Goal: Transaction & Acquisition: Download file/media

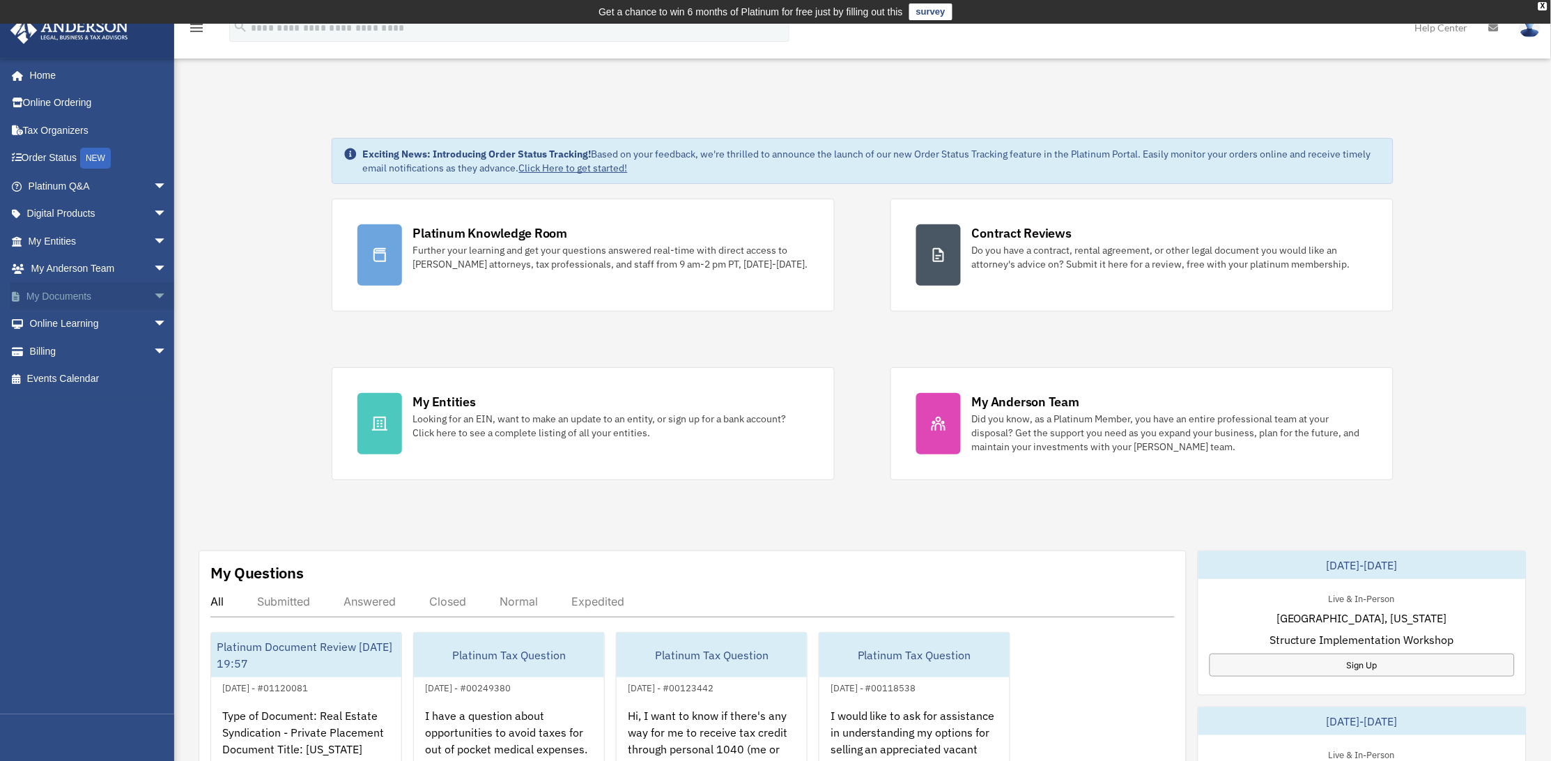
click at [153, 292] on span "arrow_drop_down" at bounding box center [167, 296] width 28 height 29
click at [91, 373] on link "Forms Library" at bounding box center [104, 379] width 169 height 28
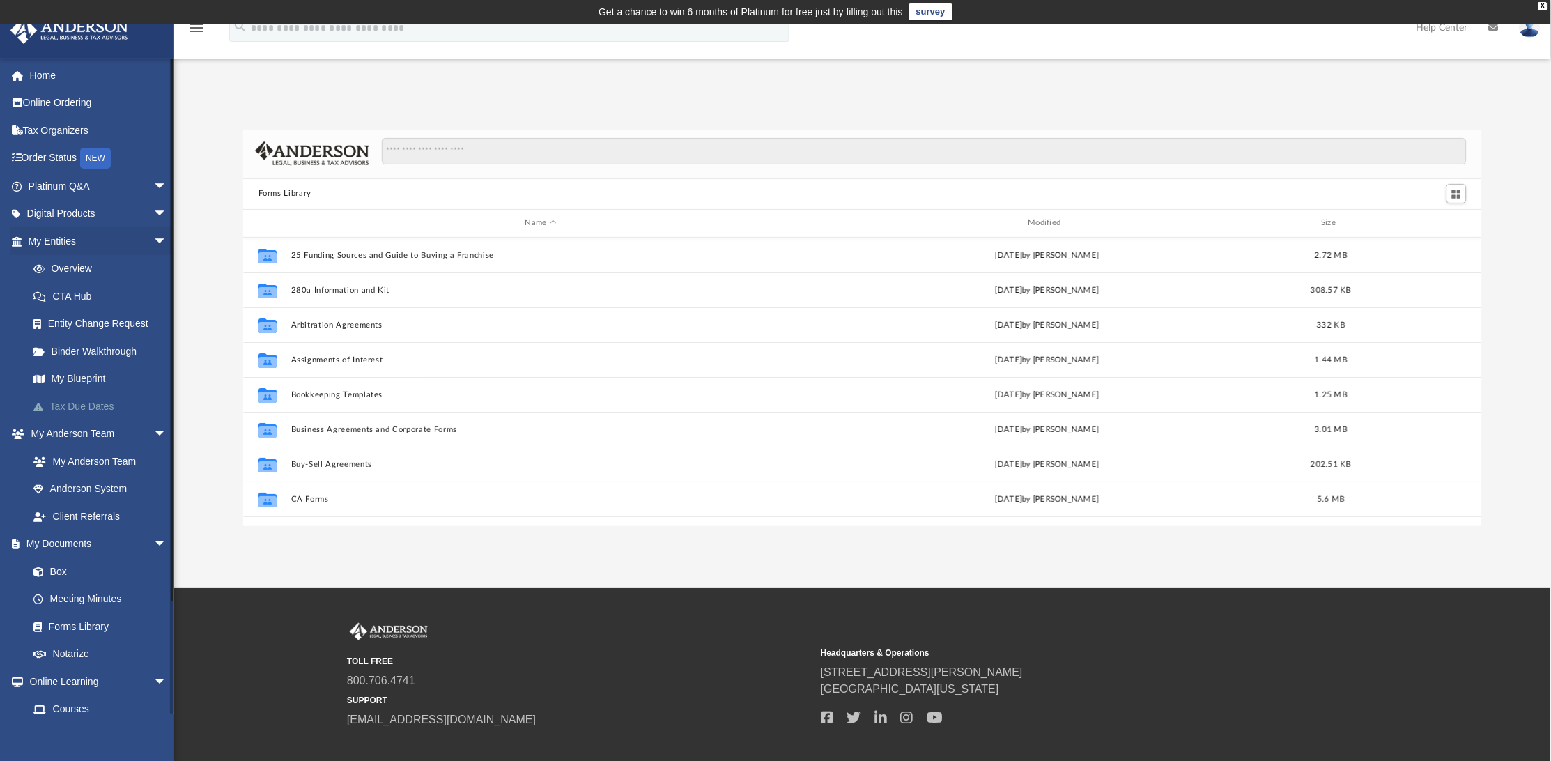
scroll to position [303, 1226]
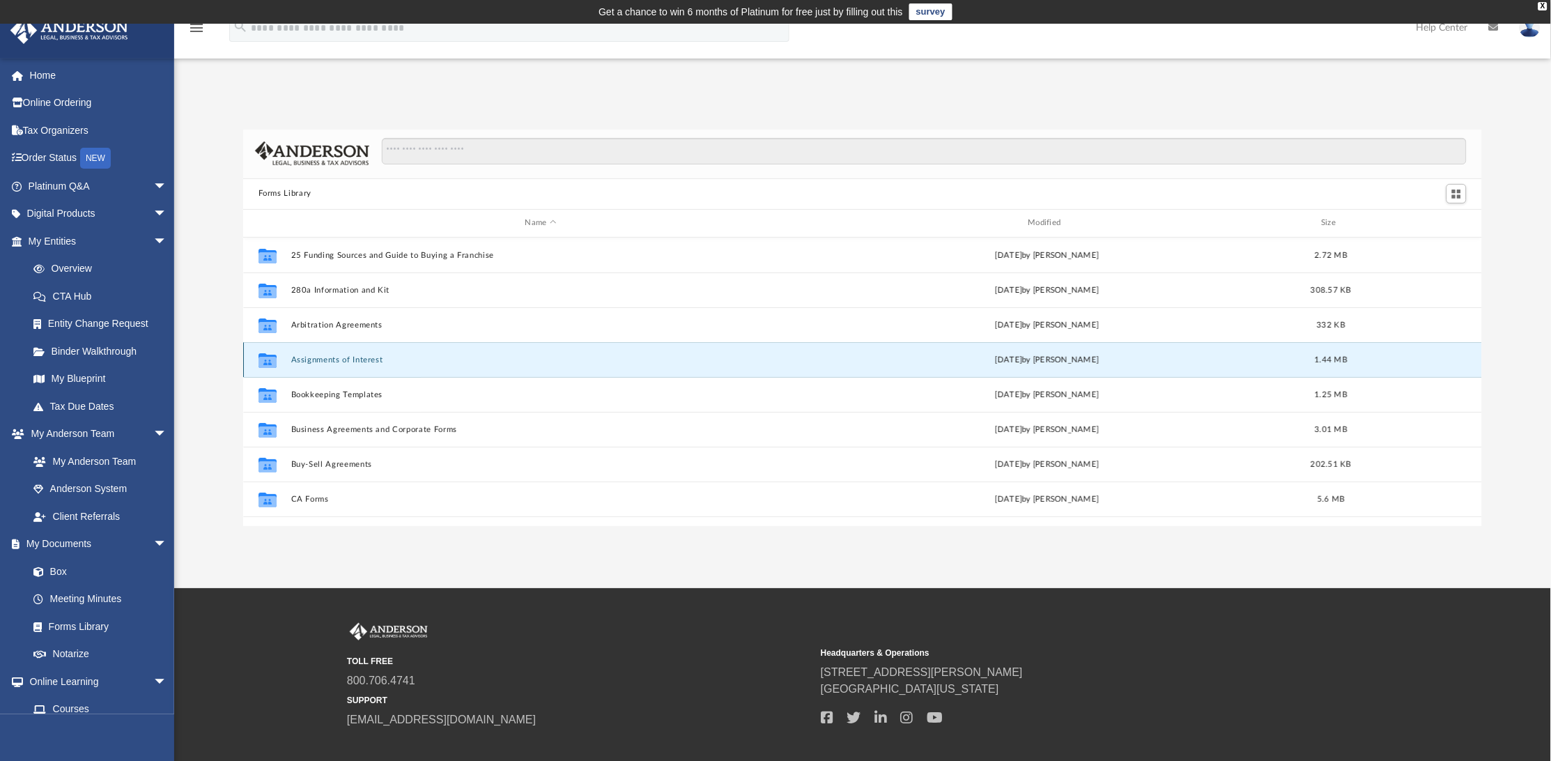
click at [338, 358] on button "Assignments of Interest" at bounding box center [541, 359] width 500 height 9
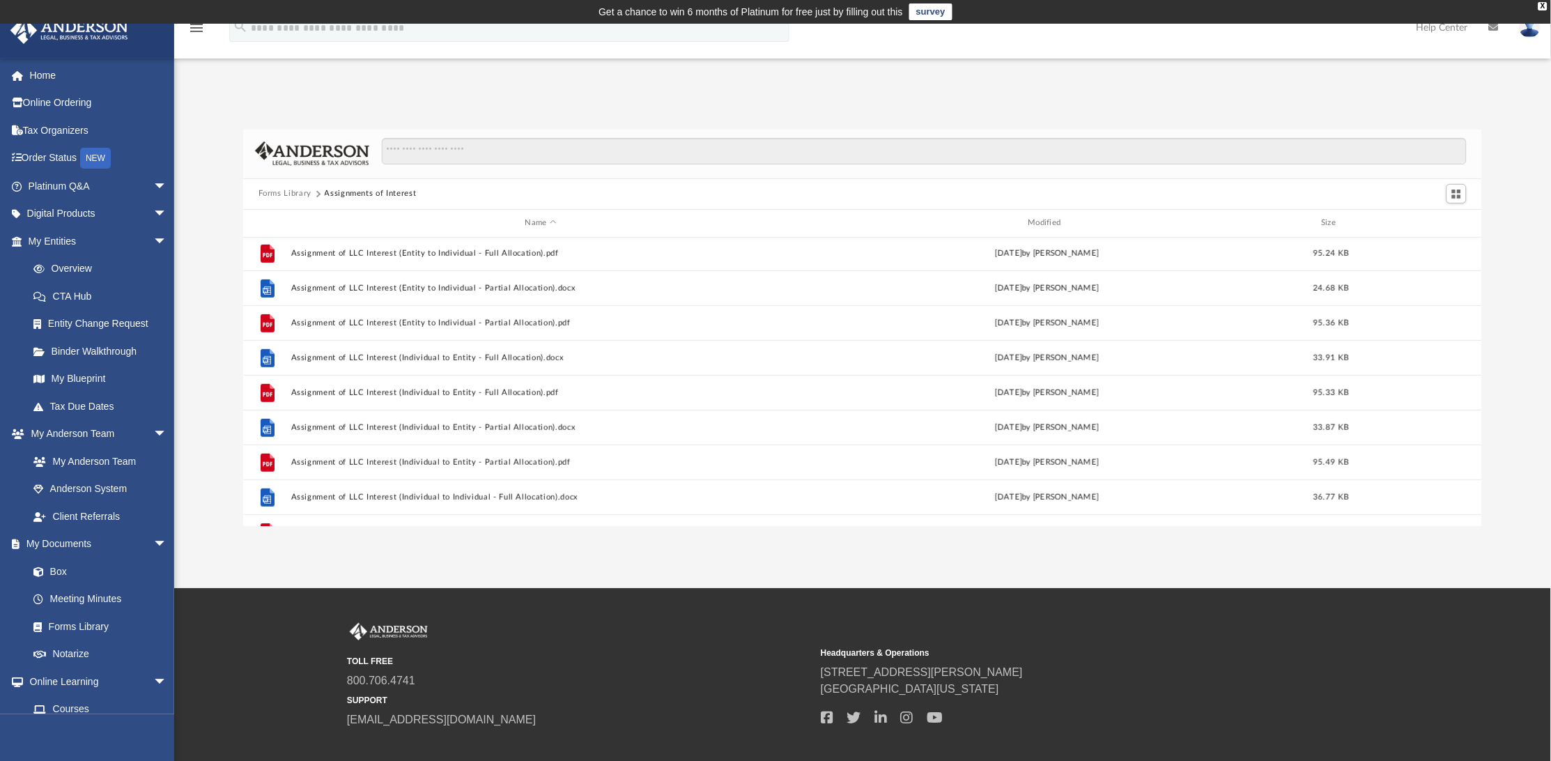
scroll to position [279, 0]
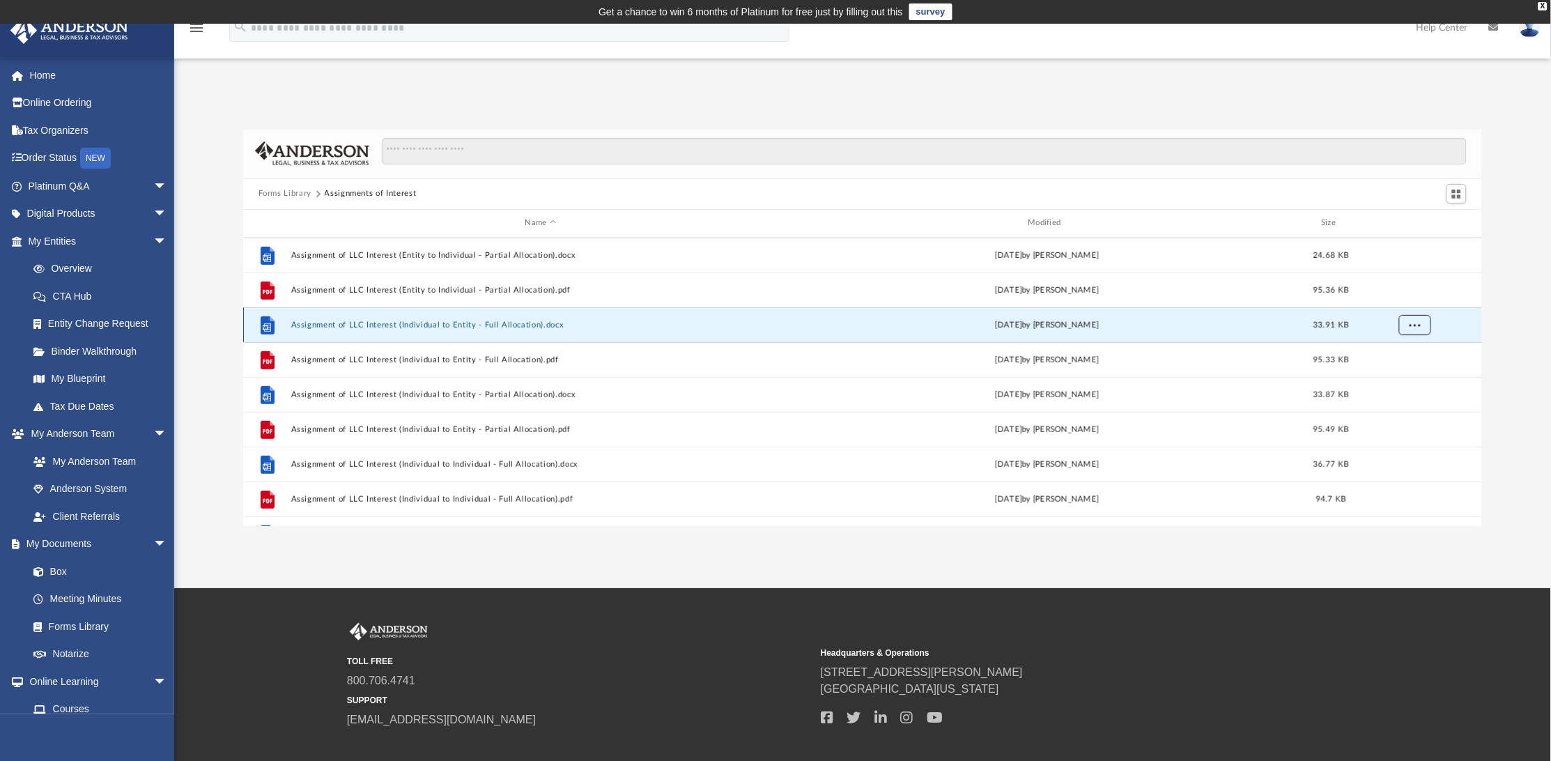
click at [1418, 322] on span "More options" at bounding box center [1414, 325] width 11 height 8
click at [1404, 380] on li "Download" at bounding box center [1403, 375] width 40 height 15
click at [296, 194] on button "Forms Library" at bounding box center [285, 193] width 53 height 13
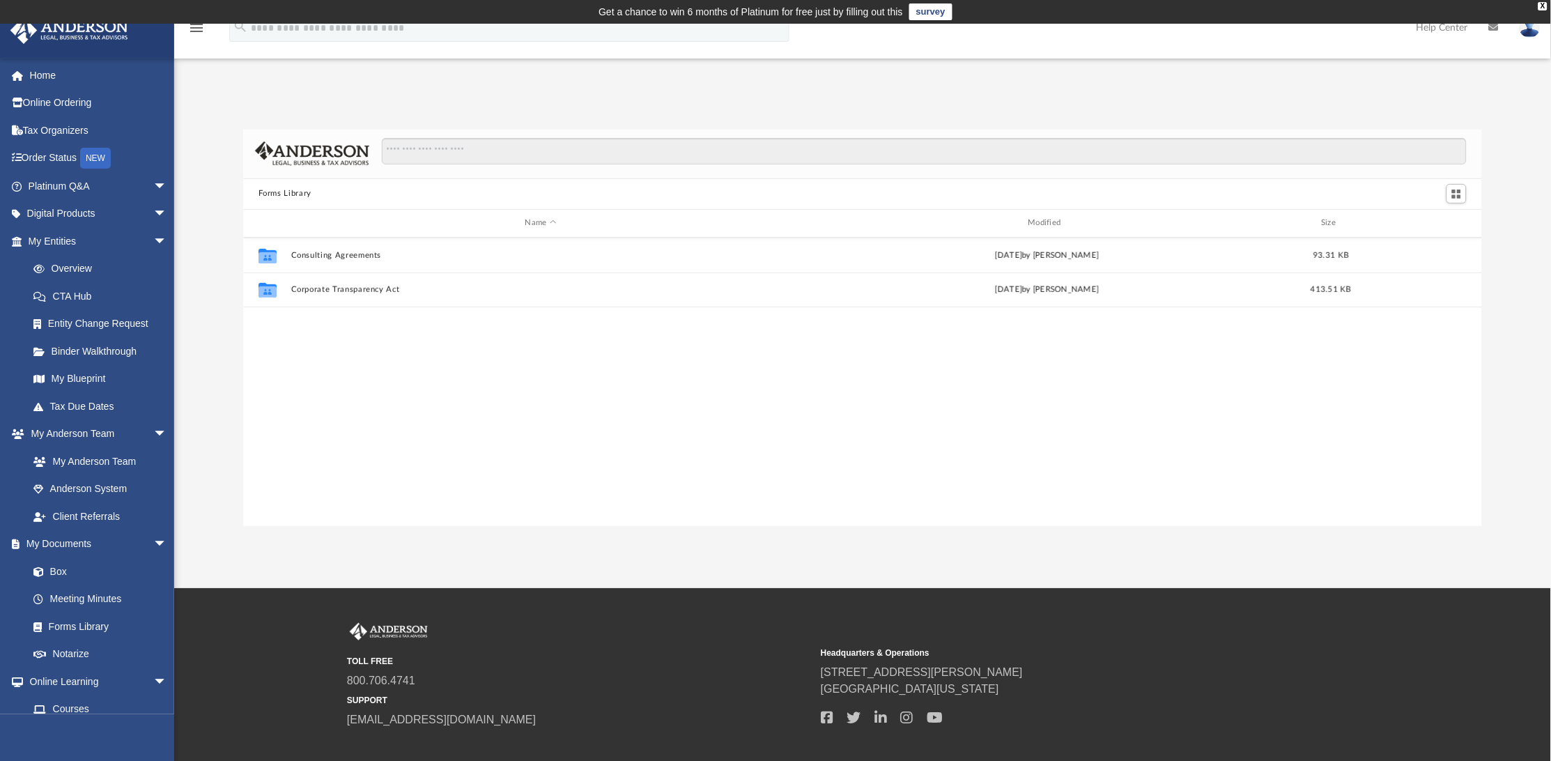
scroll to position [0, 0]
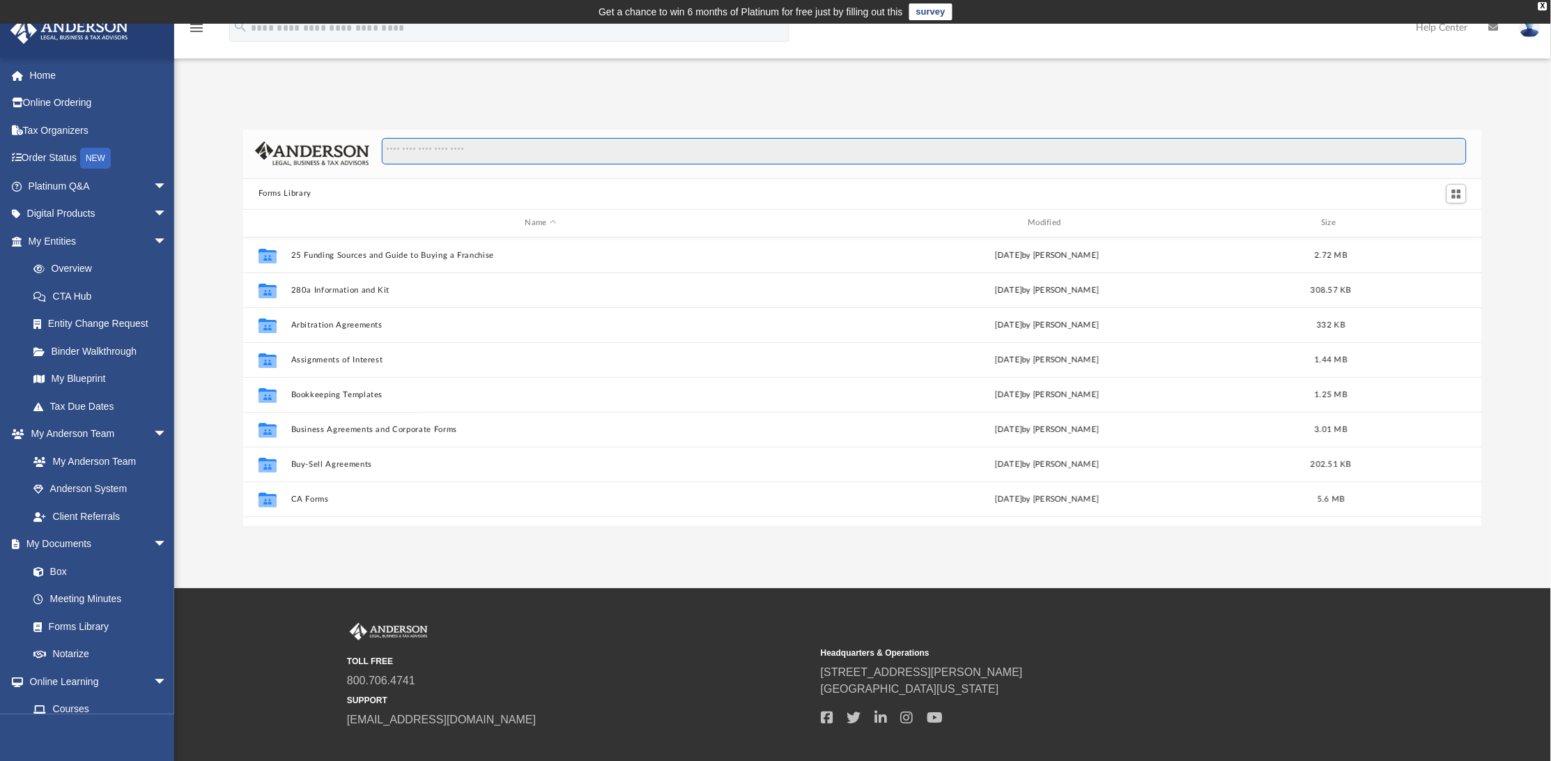
click at [499, 152] on input "Search files and folders" at bounding box center [925, 151] width 1086 height 26
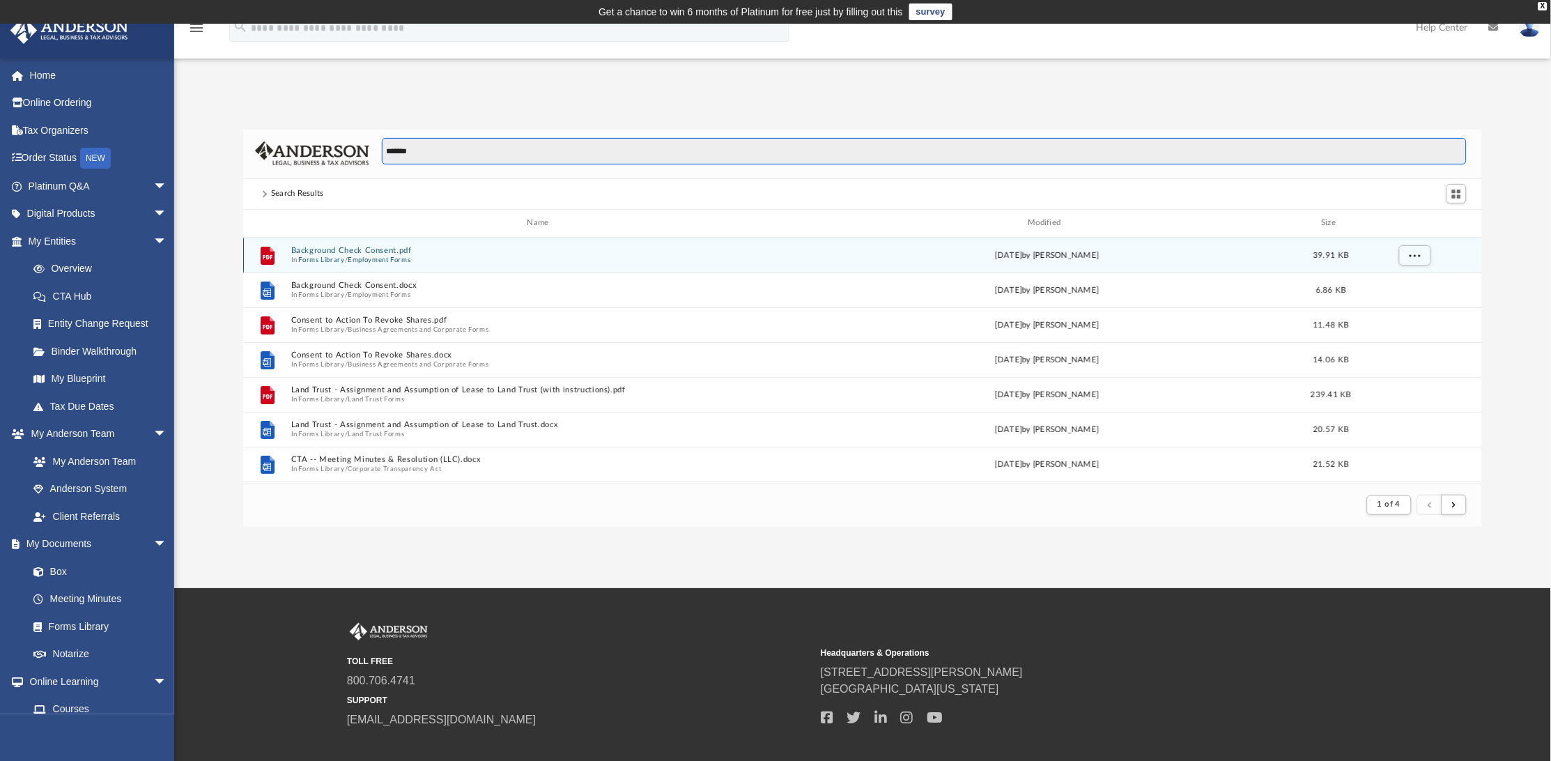
scroll to position [260, 1226]
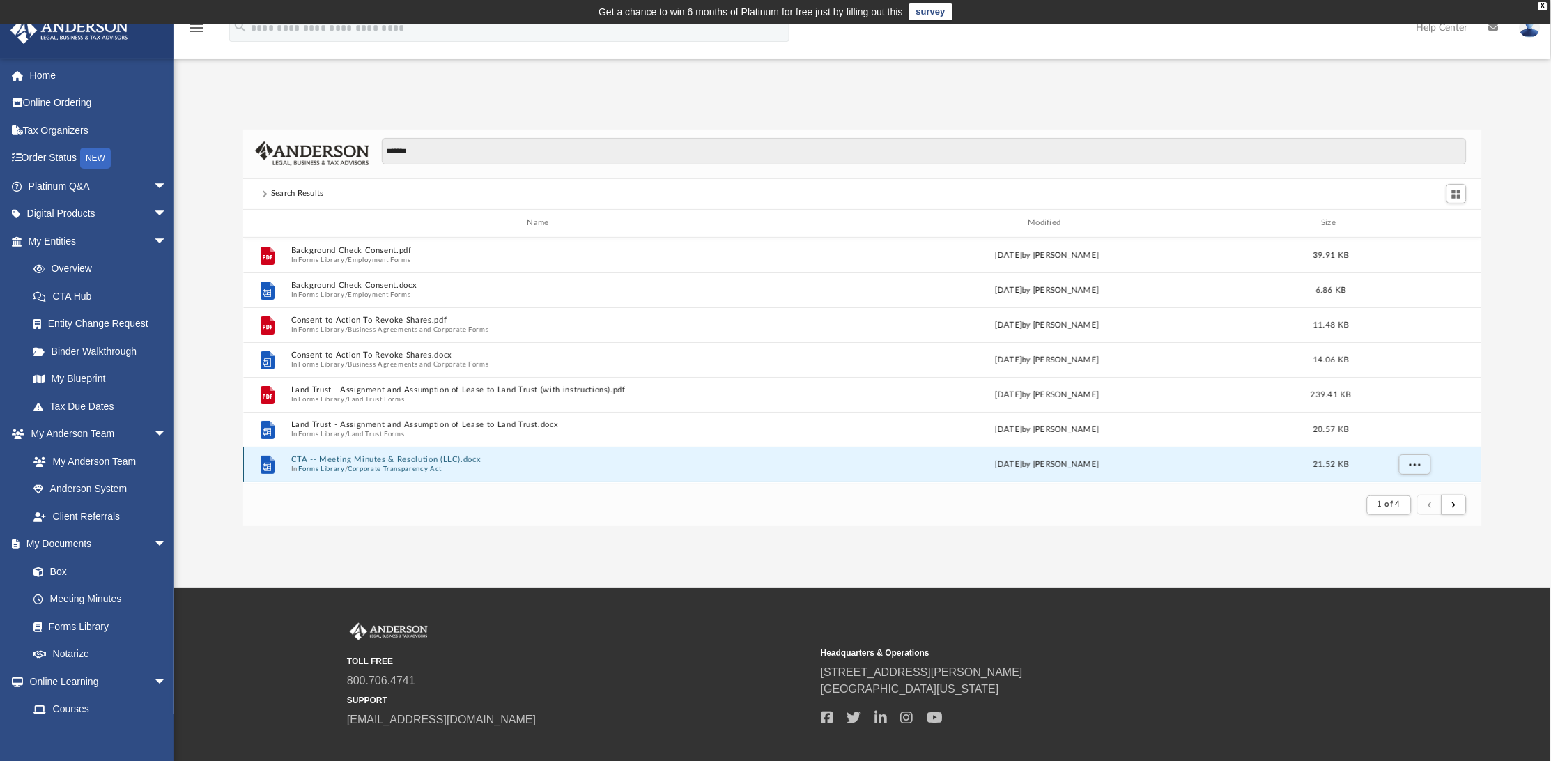
click at [385, 453] on div "File CTA -- Meeting Minutes & Resolution (LLC).docx In Forms Library / Corporat…" at bounding box center [863, 464] width 1240 height 35
click at [1416, 463] on span "More options" at bounding box center [1414, 464] width 11 height 8
click at [1404, 432] on li "Download" at bounding box center [1403, 434] width 40 height 15
drag, startPoint x: 518, startPoint y: 156, endPoint x: 374, endPoint y: 164, distance: 144.5
click at [374, 164] on div "*******" at bounding box center [918, 158] width 1098 height 40
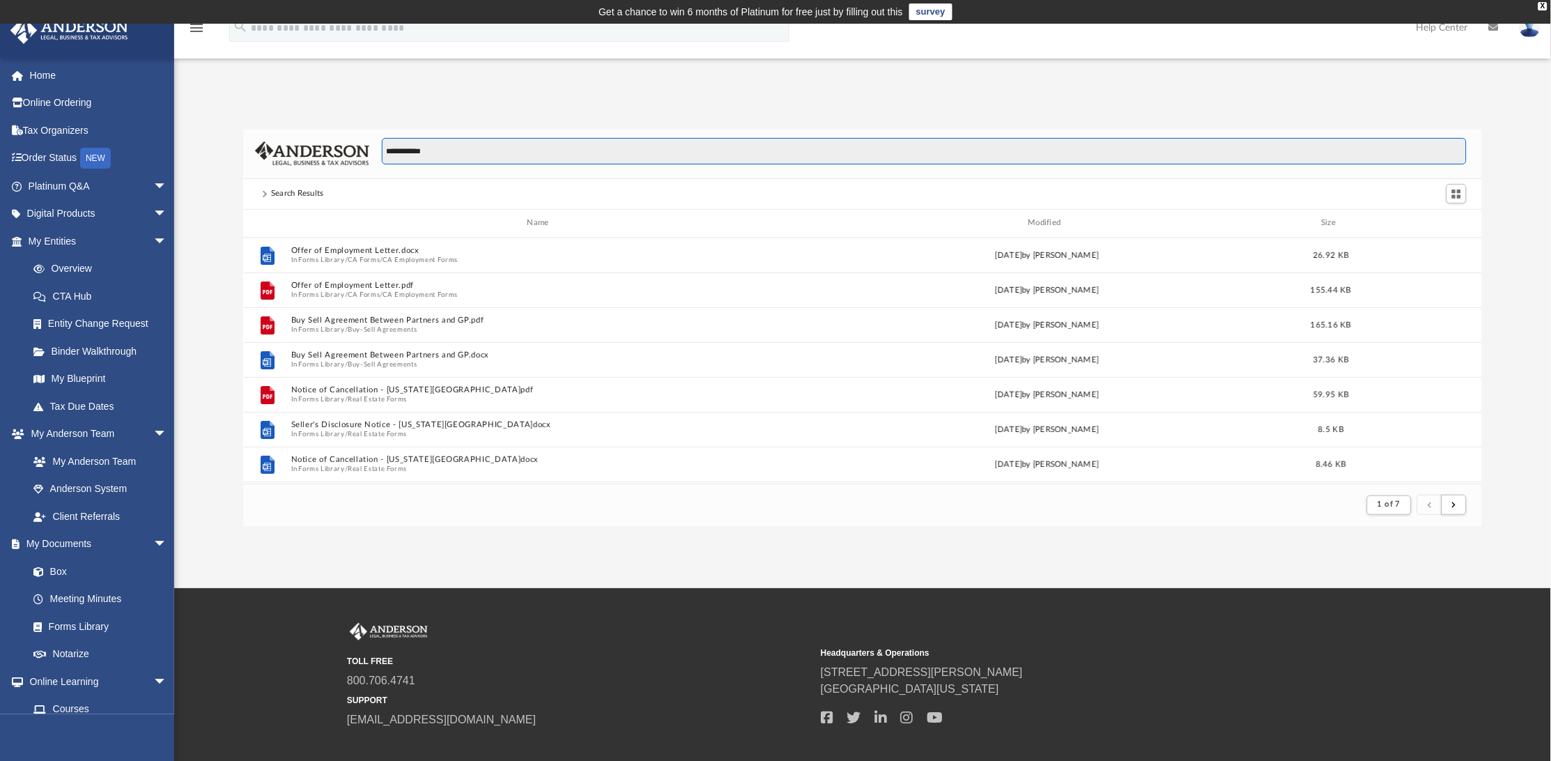
type input "**********"
